Goal: Obtain resource: Download file/media

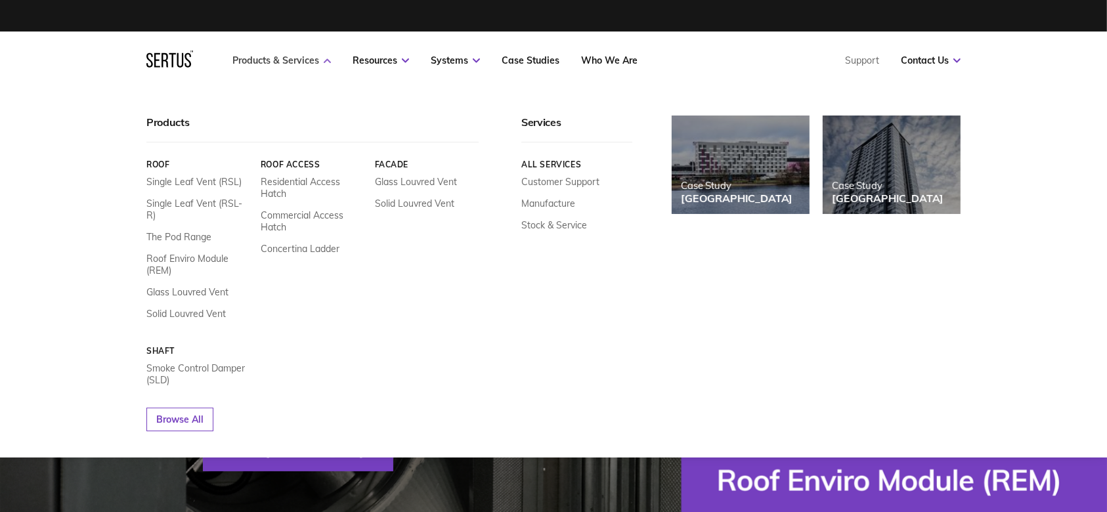
click at [280, 60] on link "Products & Services" at bounding box center [281, 60] width 98 height 12
click at [312, 55] on link "Products & Services" at bounding box center [281, 60] width 98 height 12
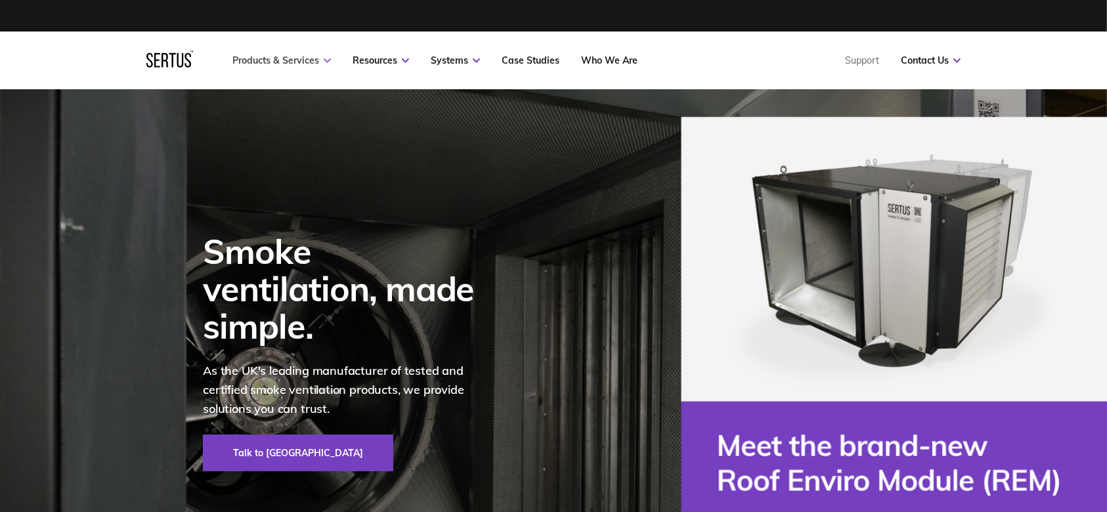
click at [312, 55] on link "Products & Services" at bounding box center [281, 60] width 98 height 12
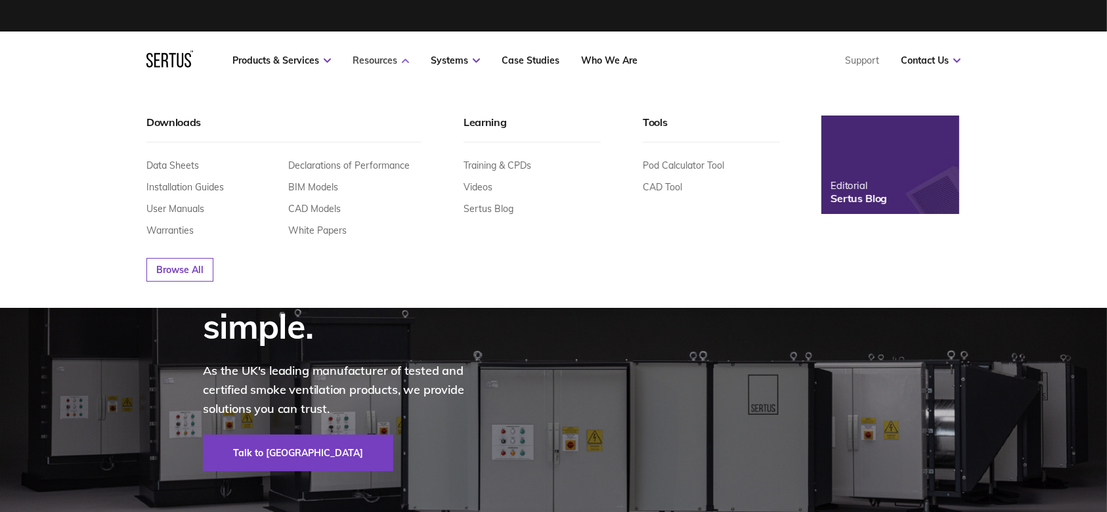
click at [372, 59] on link "Resources" at bounding box center [381, 60] width 56 height 12
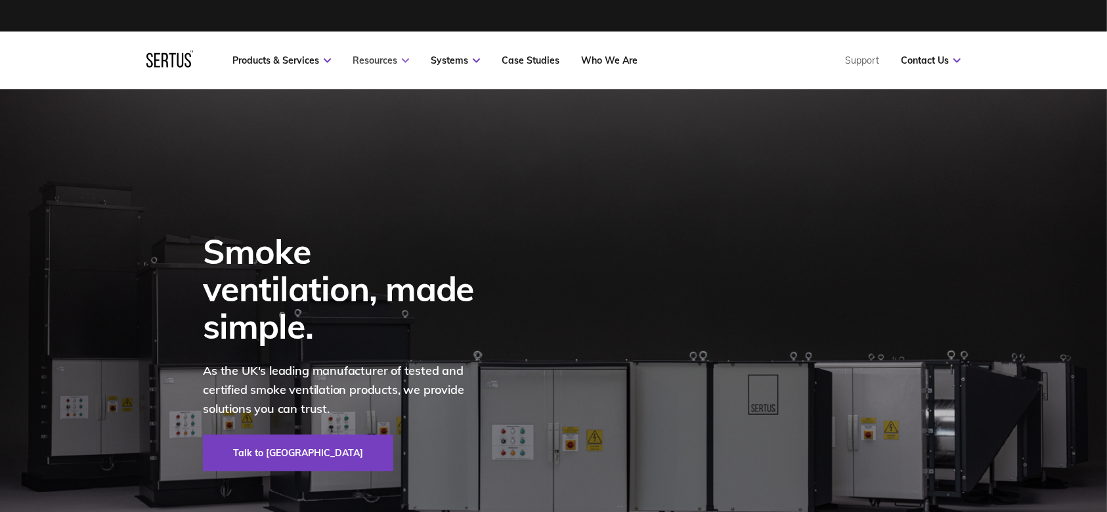
click at [372, 59] on link "Resources" at bounding box center [381, 60] width 56 height 12
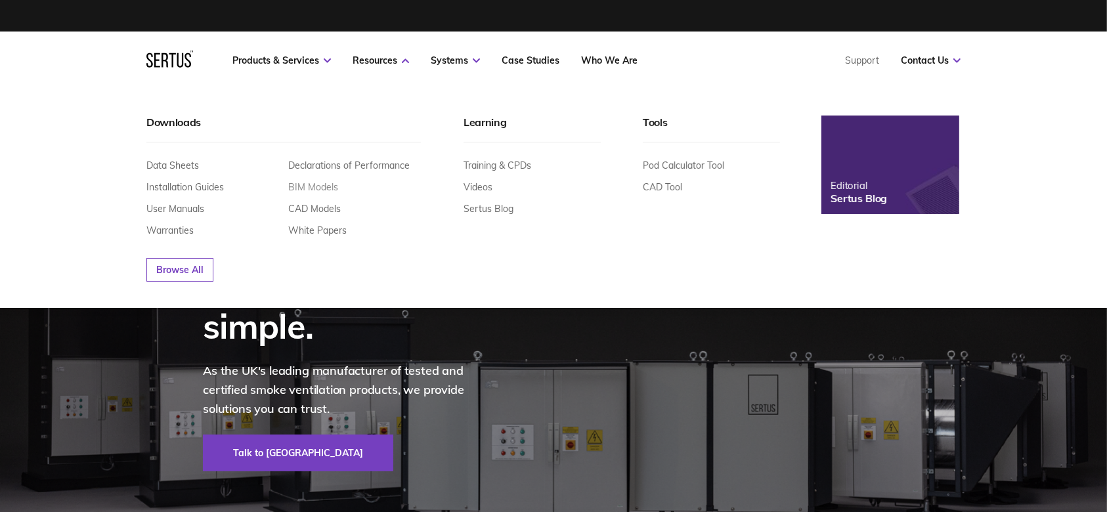
click at [318, 188] on link "BIM Models" at bounding box center [313, 187] width 50 height 12
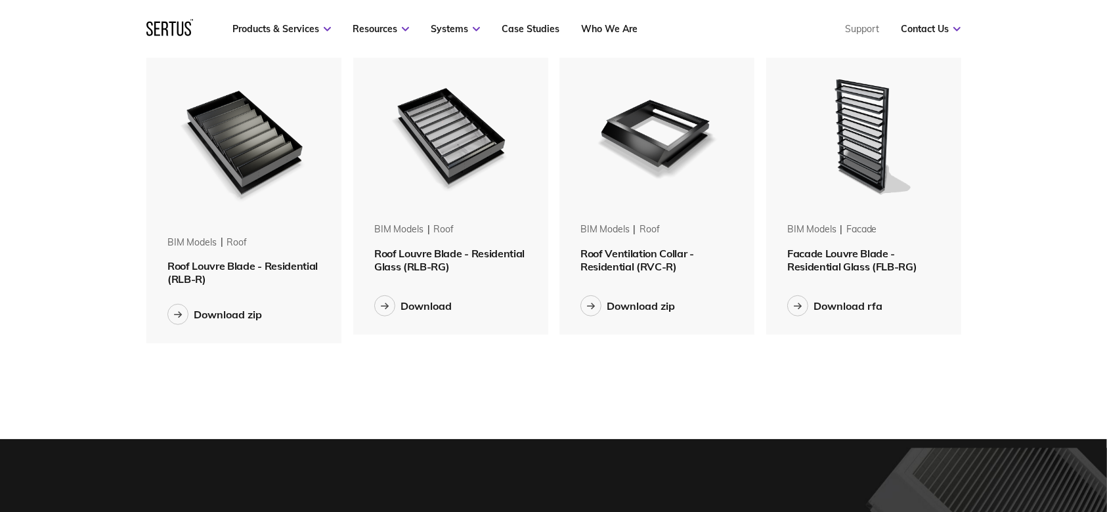
scroll to position [963, 0]
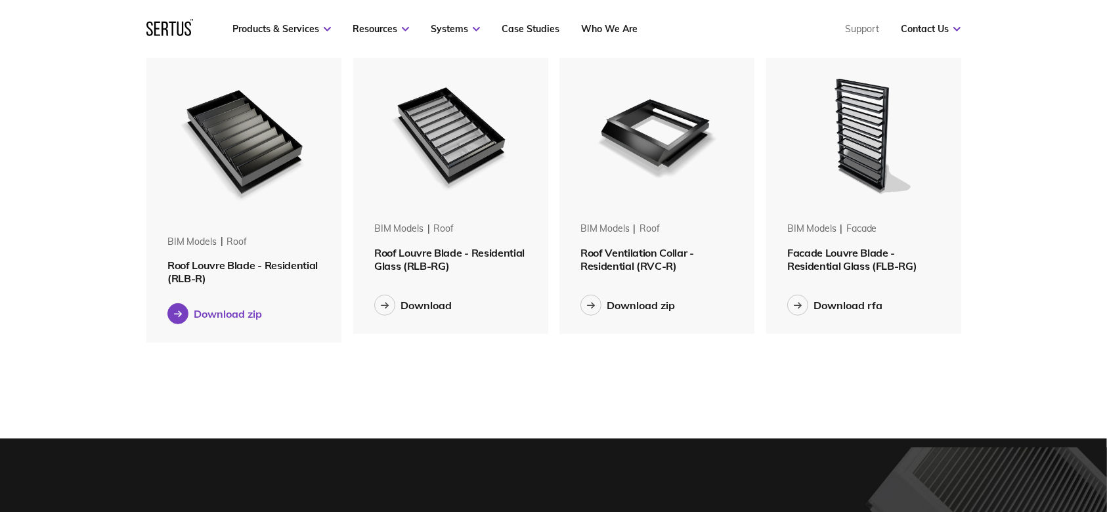
click at [174, 316] on icon at bounding box center [178, 314] width 9 height 7
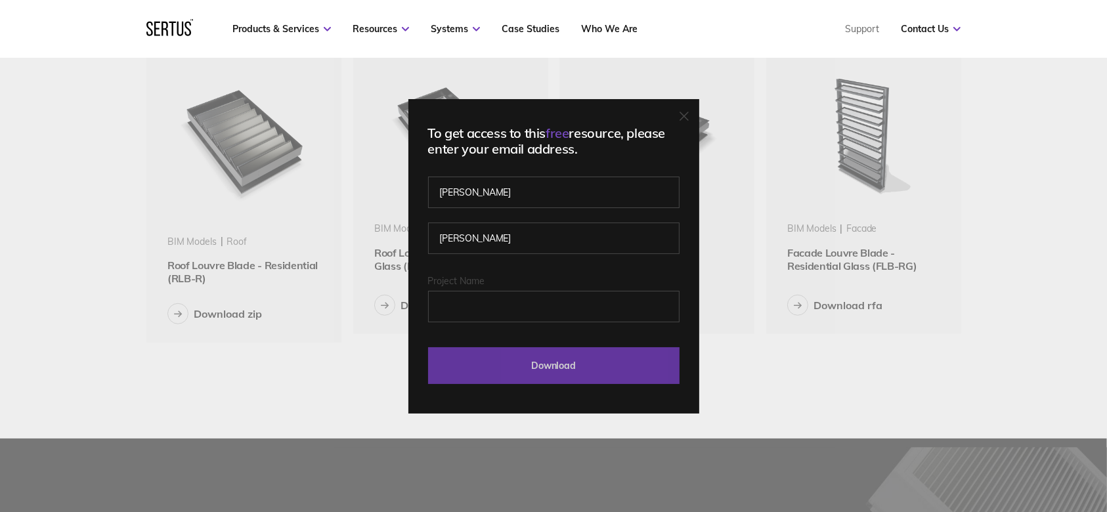
click at [513, 370] on input "Download" at bounding box center [553, 365] width 251 height 37
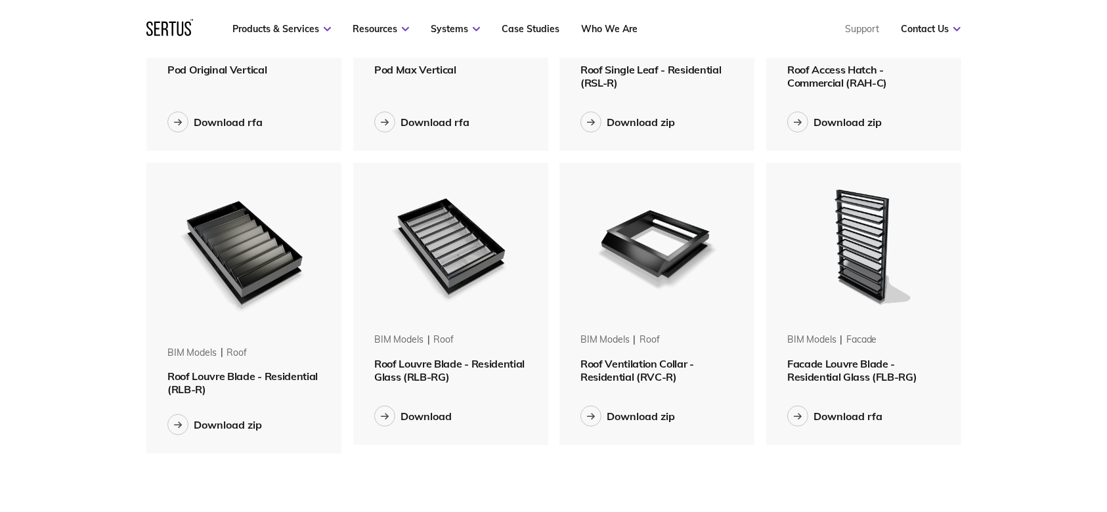
scroll to position [788, 0]
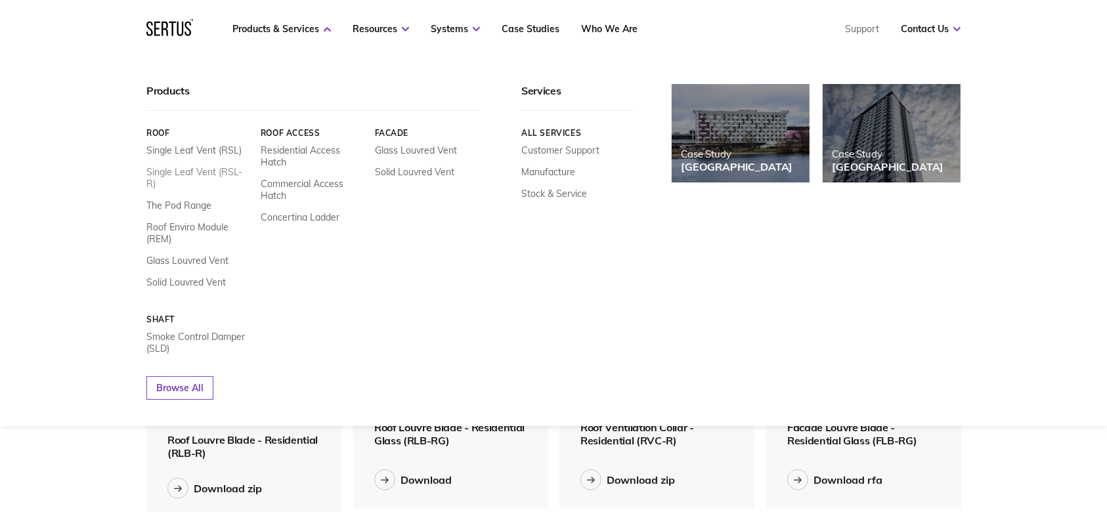
click at [204, 176] on link "Single Leaf Vent (RSL-R)" at bounding box center [198, 178] width 104 height 24
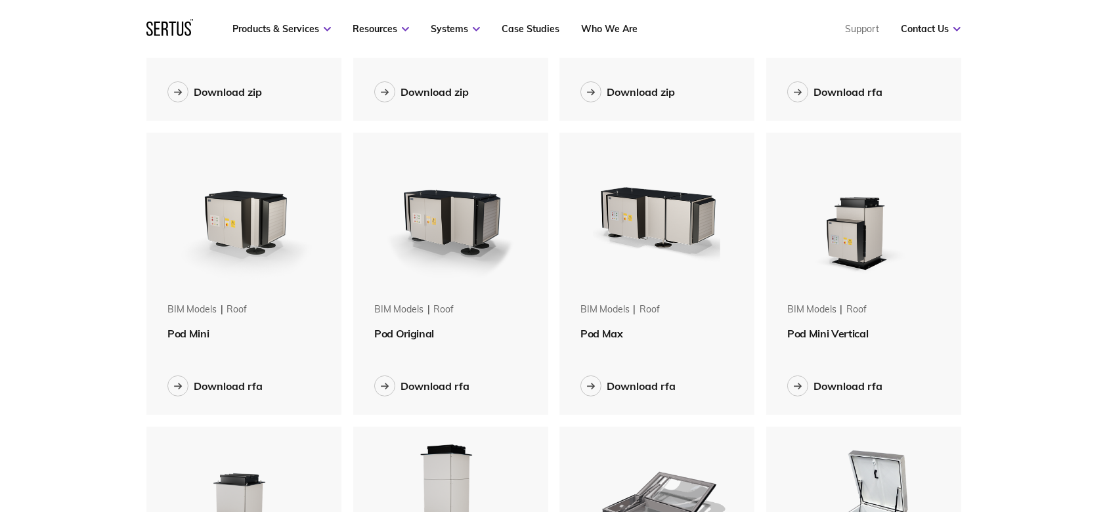
scroll to position [96, 0]
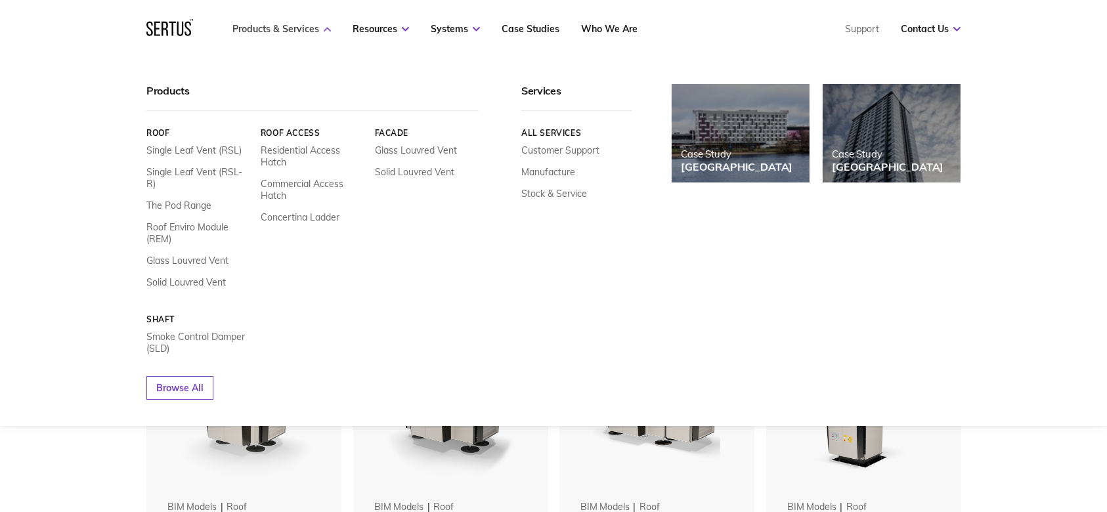
click at [268, 32] on link "Products & Services" at bounding box center [281, 29] width 98 height 12
click at [211, 276] on link "Solid Louvred Vent" at bounding box center [185, 282] width 79 height 12
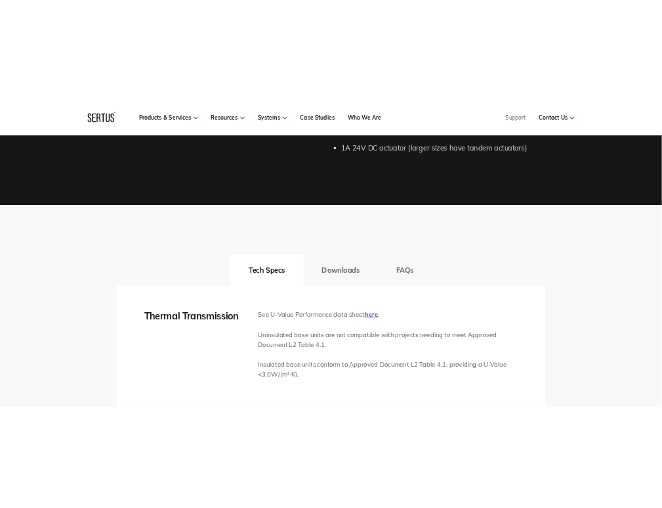
scroll to position [1750, 0]
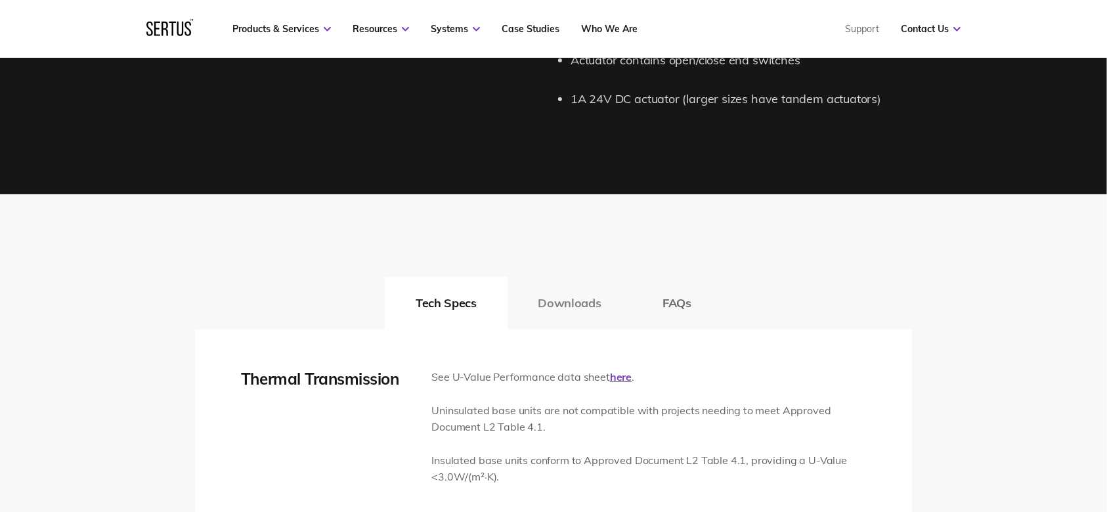
click at [552, 297] on button "Downloads" at bounding box center [570, 303] width 125 height 53
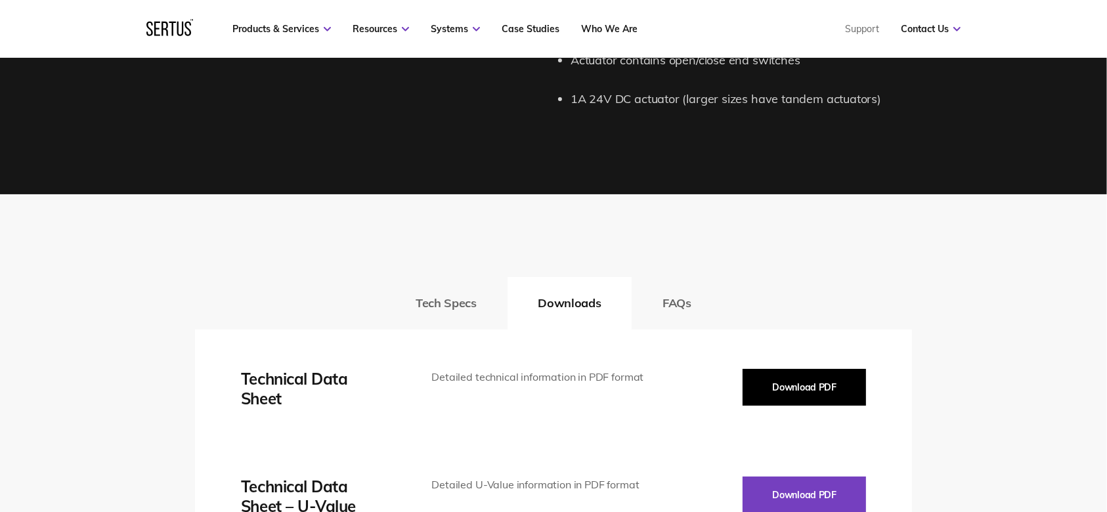
click at [818, 392] on button "Download PDF" at bounding box center [804, 387] width 123 height 37
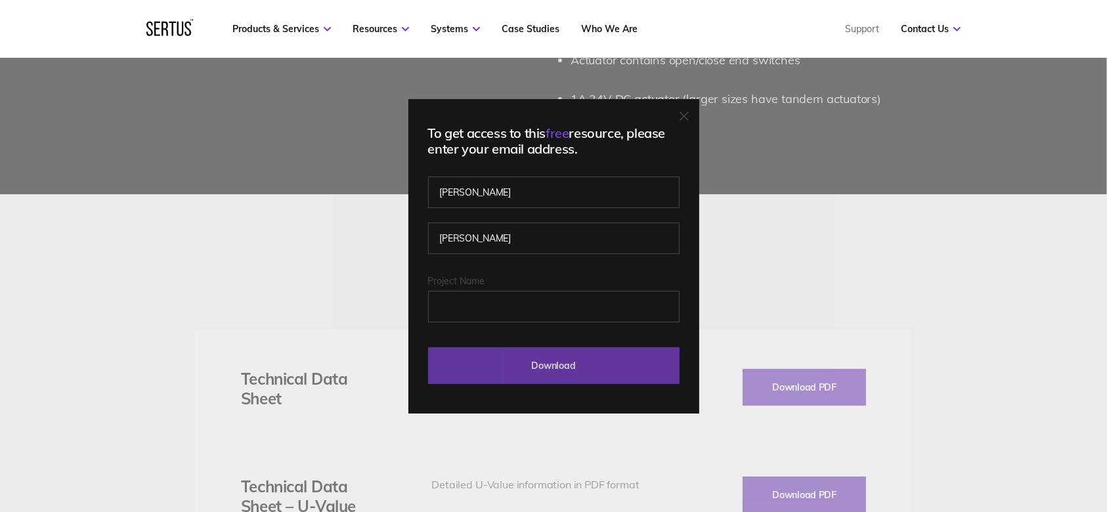
click at [597, 379] on input "Download" at bounding box center [553, 365] width 251 height 37
